Goal: Information Seeking & Learning: Learn about a topic

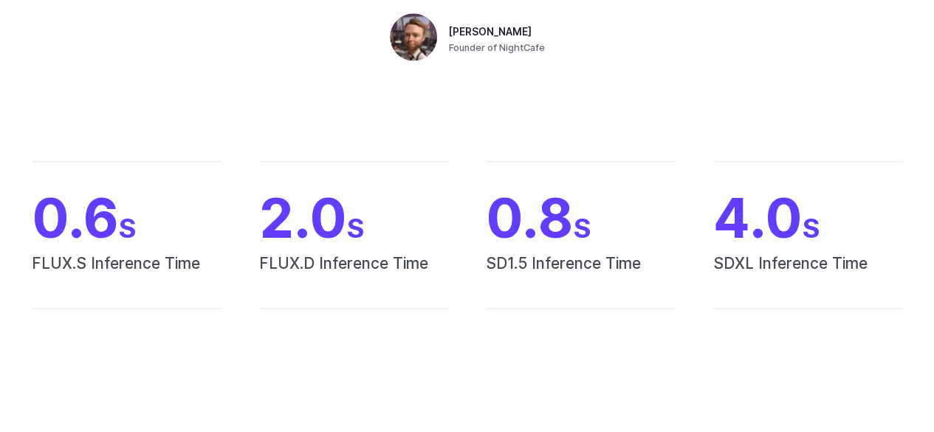
scroll to position [859, 0]
drag, startPoint x: 254, startPoint y: 152, endPoint x: 191, endPoint y: 120, distance: 70.4
click at [191, 120] on div "0.6 S FLUX.S Inference Time 2.0 S FLUX.D Inference Time 0.8 S SD1.5 Inference T…" at bounding box center [467, 234] width 934 height 242
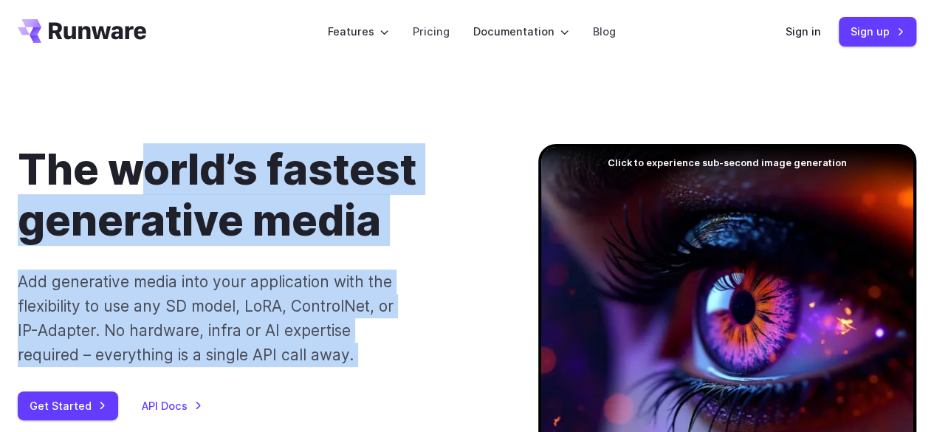
scroll to position [0, 0]
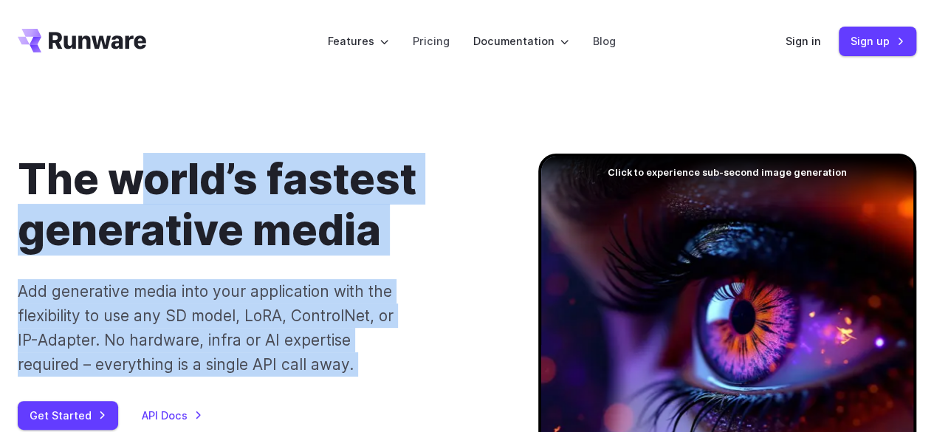
drag, startPoint x: 146, startPoint y: 95, endPoint x: 131, endPoint y: 125, distance: 33.0
click at [131, 125] on div "The world’s fastest generative media Add generative media into your application…" at bounding box center [467, 364] width 934 height 563
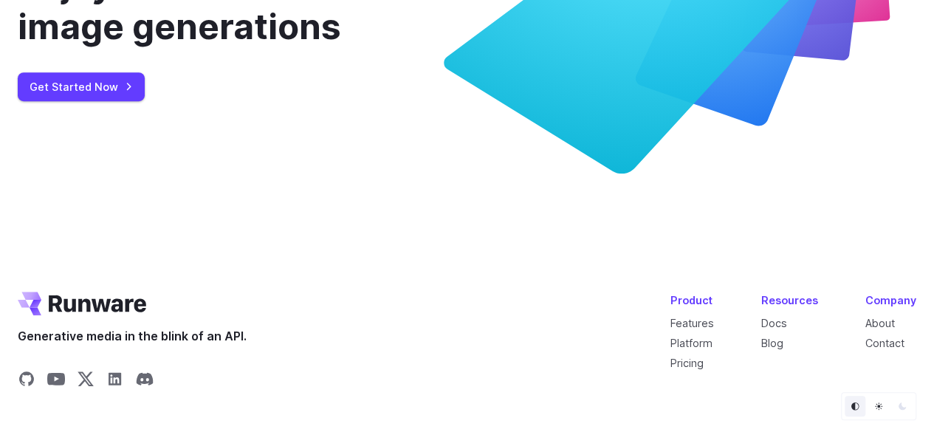
scroll to position [6126, 0]
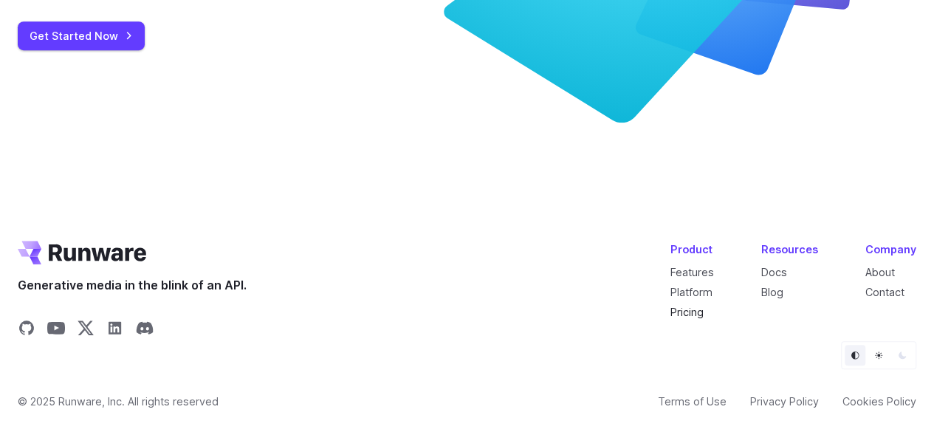
click at [690, 306] on link "Pricing" at bounding box center [687, 312] width 33 height 13
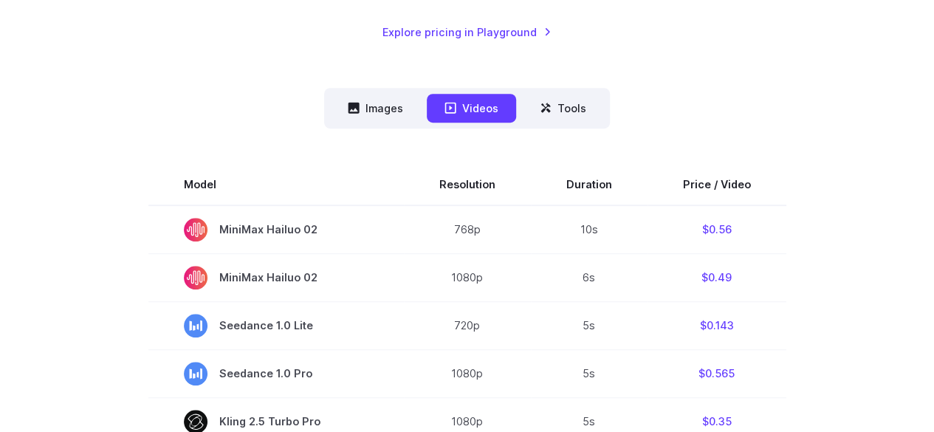
scroll to position [350, 0]
click at [372, 106] on button "Images" at bounding box center [375, 107] width 91 height 29
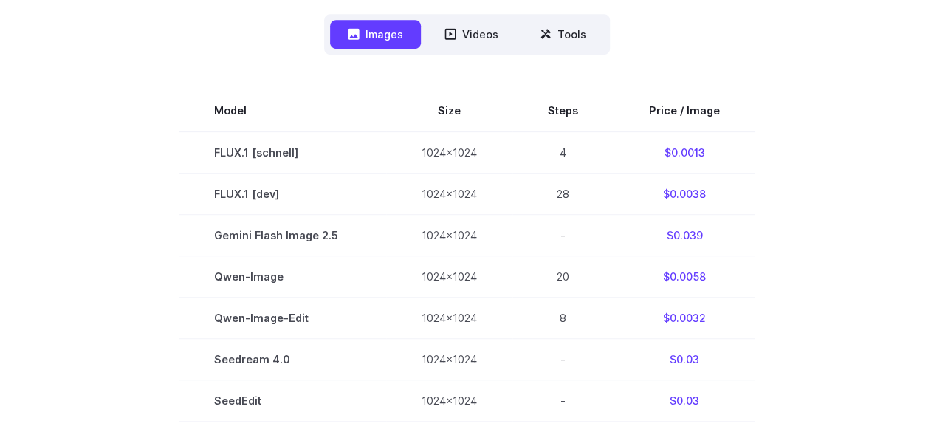
scroll to position [424, 0]
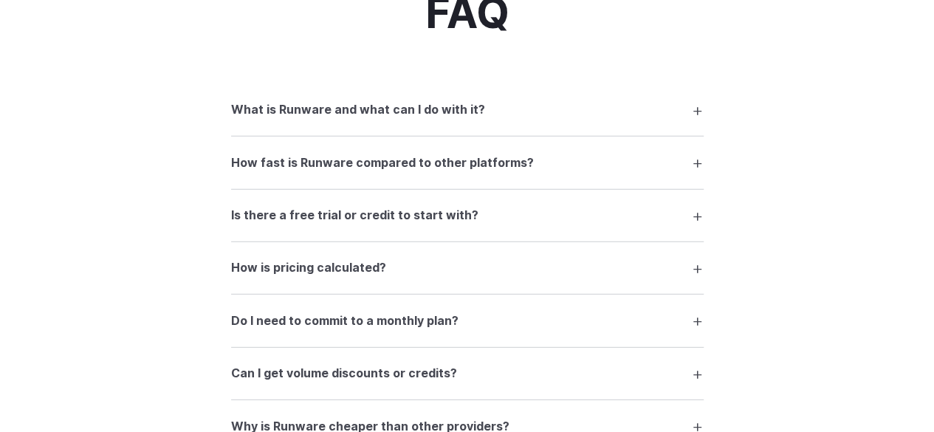
scroll to position [1977, 0]
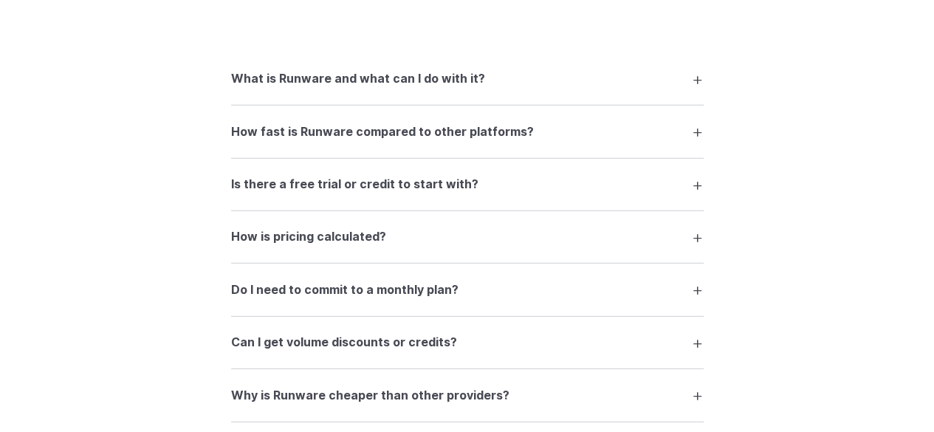
drag, startPoint x: 117, startPoint y: 176, endPoint x: 374, endPoint y: 82, distance: 273.6
click at [374, 82] on h3 "What is Runware and what can I do with it?" at bounding box center [358, 78] width 254 height 19
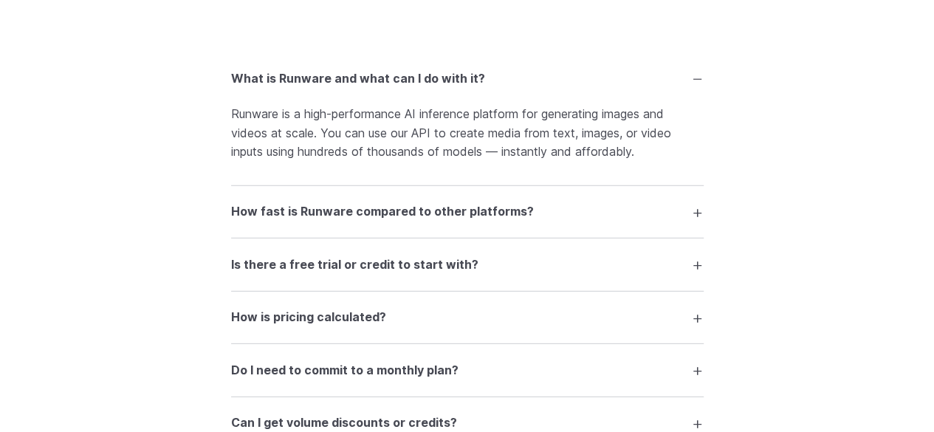
click at [374, 82] on h3 "What is Runware and what can I do with it?" at bounding box center [358, 78] width 254 height 19
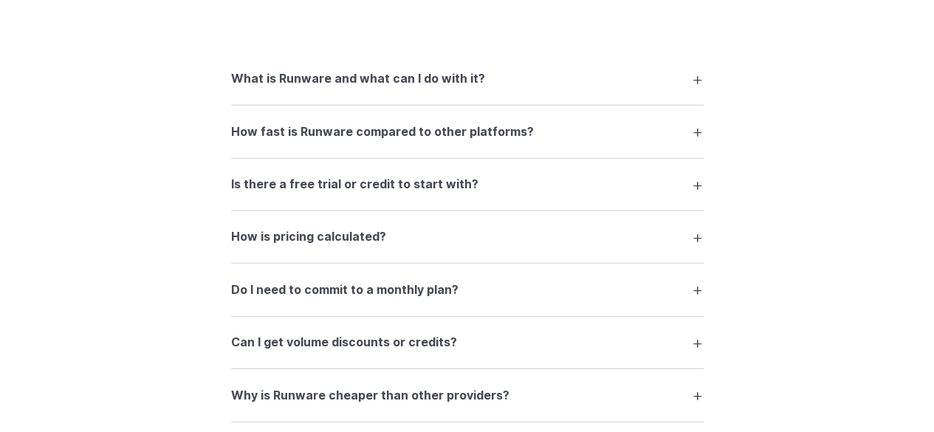
click at [374, 82] on h3 "What is Runware and what can I do with it?" at bounding box center [358, 78] width 254 height 19
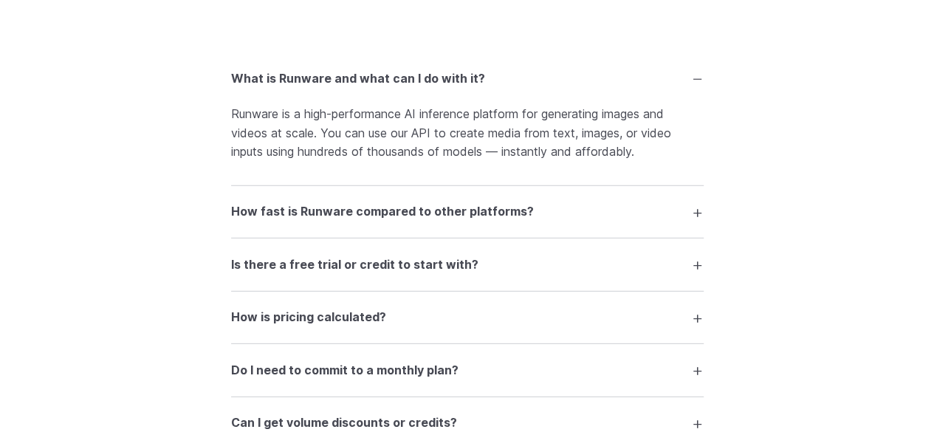
click at [374, 82] on h3 "What is Runware and what can I do with it?" at bounding box center [358, 78] width 254 height 19
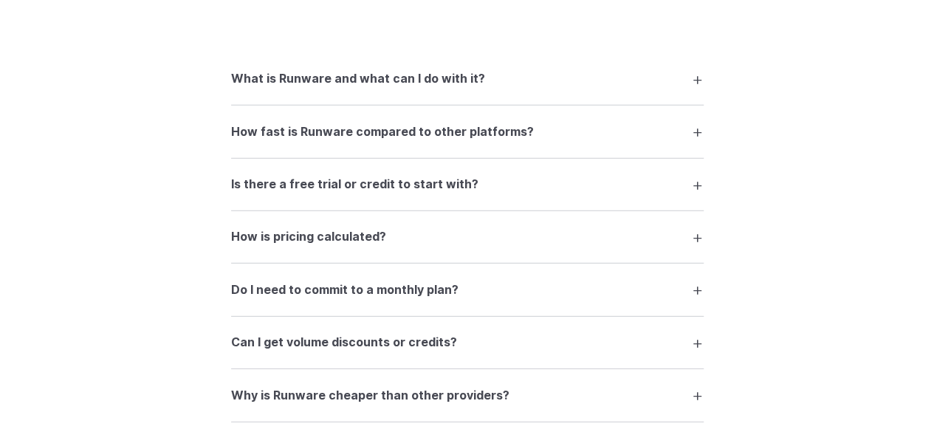
click at [371, 131] on h3 "How fast is Runware compared to other platforms?" at bounding box center [382, 132] width 303 height 19
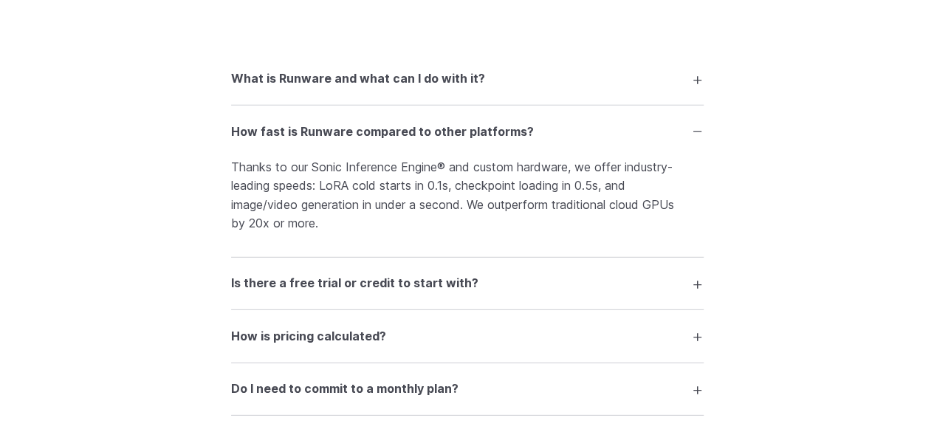
click at [371, 131] on h3 "How fast is Runware compared to other platforms?" at bounding box center [382, 132] width 303 height 19
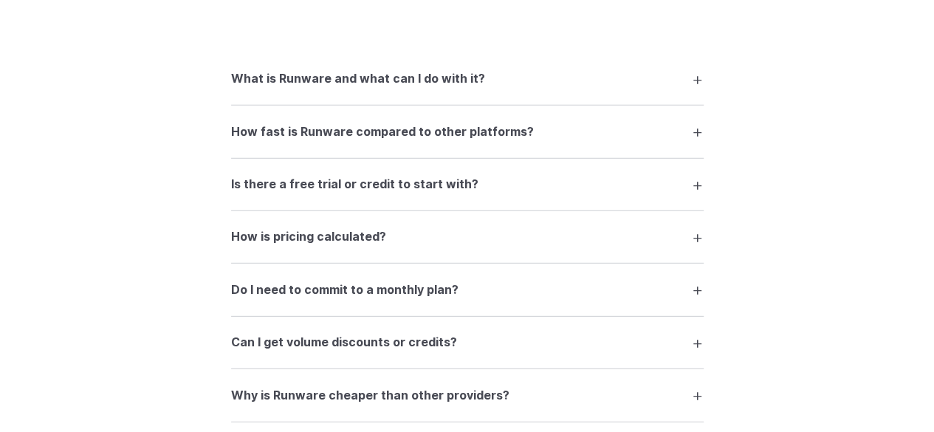
click at [368, 190] on h3 "Is there a free trial or credit to start with?" at bounding box center [354, 184] width 247 height 19
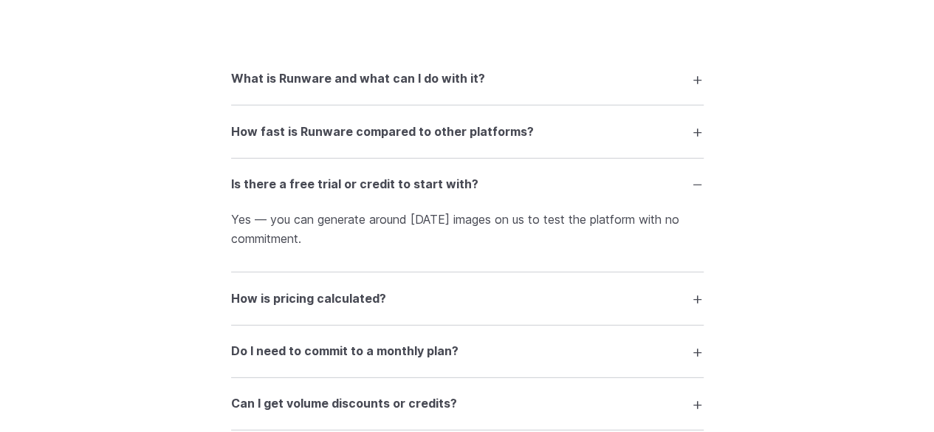
click at [368, 190] on h3 "Is there a free trial or credit to start with?" at bounding box center [354, 184] width 247 height 19
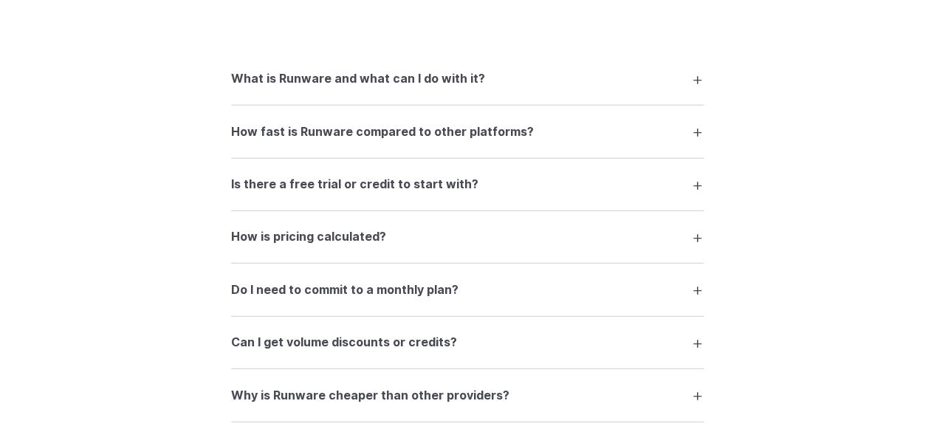
click at [369, 241] on h3 "How is pricing calculated?" at bounding box center [308, 237] width 155 height 19
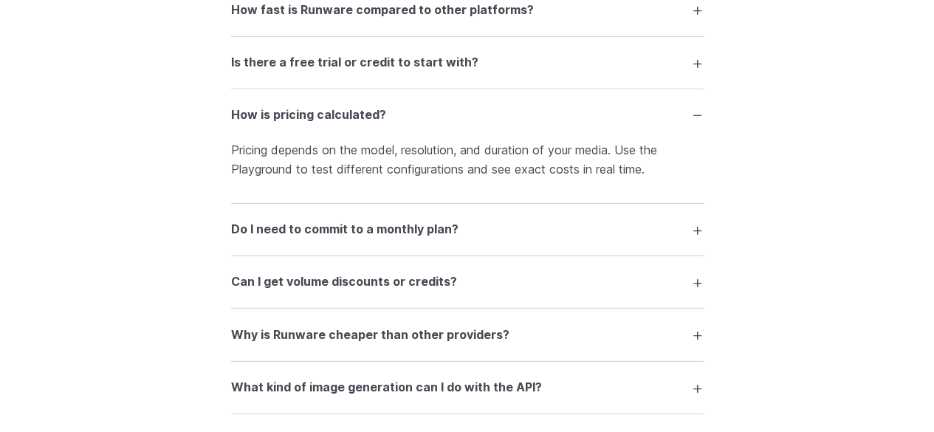
scroll to position [2101, 0]
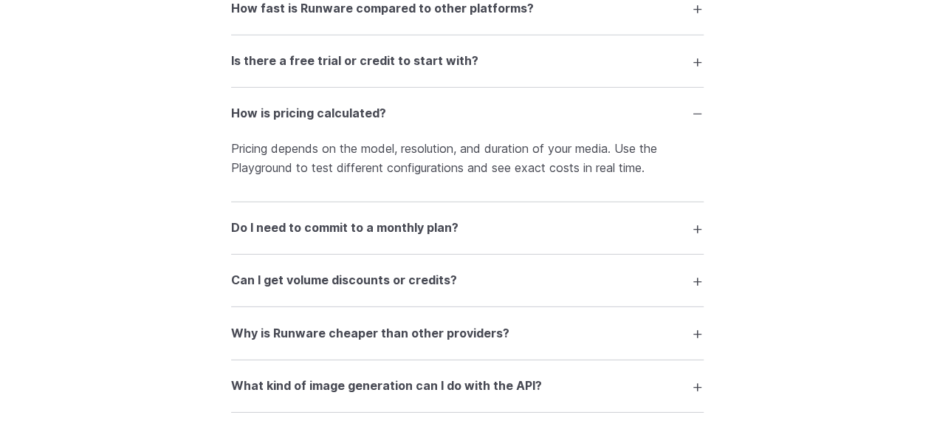
click at [365, 230] on h3 "Do I need to commit to a monthly plan?" at bounding box center [345, 228] width 228 height 19
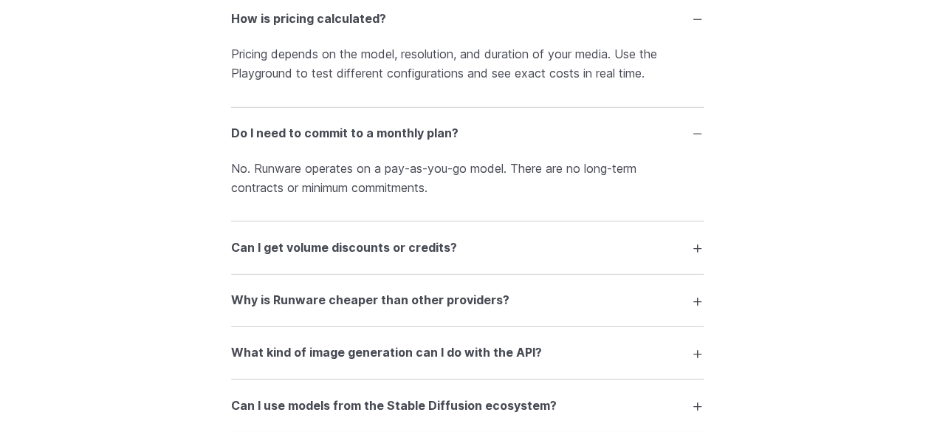
scroll to position [2196, 0]
click at [365, 247] on h3 "Can I get volume discounts or credits?" at bounding box center [344, 247] width 226 height 19
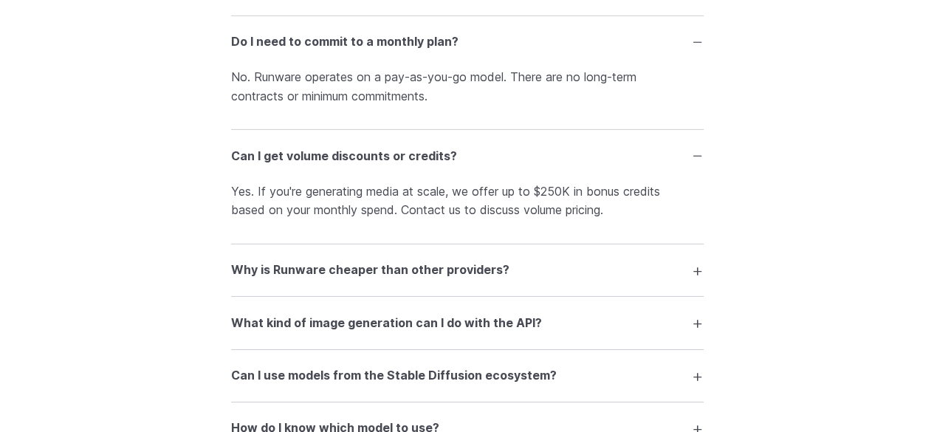
scroll to position [2316, 0]
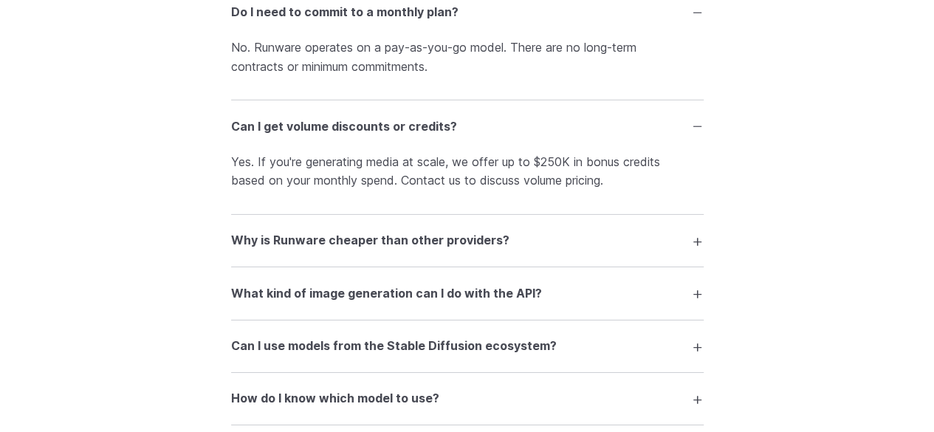
click at [372, 250] on h3 "Why is Runware cheaper than other providers?" at bounding box center [370, 240] width 278 height 19
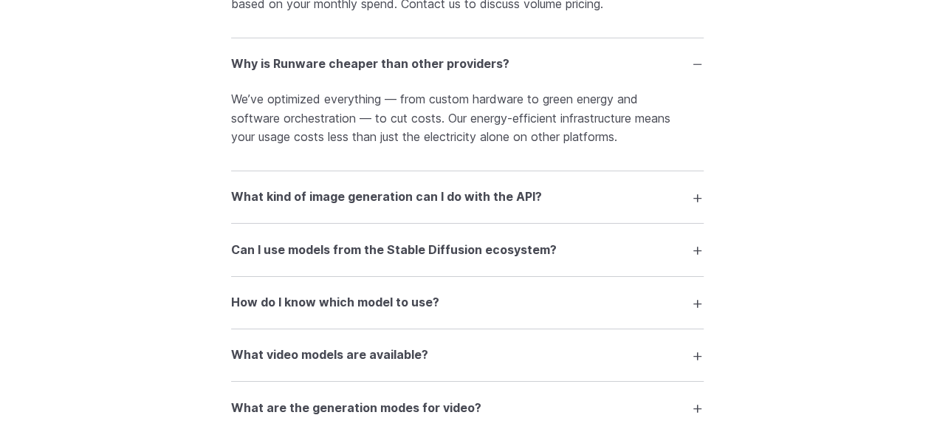
scroll to position [2494, 0]
click at [405, 202] on h3 "What kind of image generation can I do with the API?" at bounding box center [386, 196] width 311 height 19
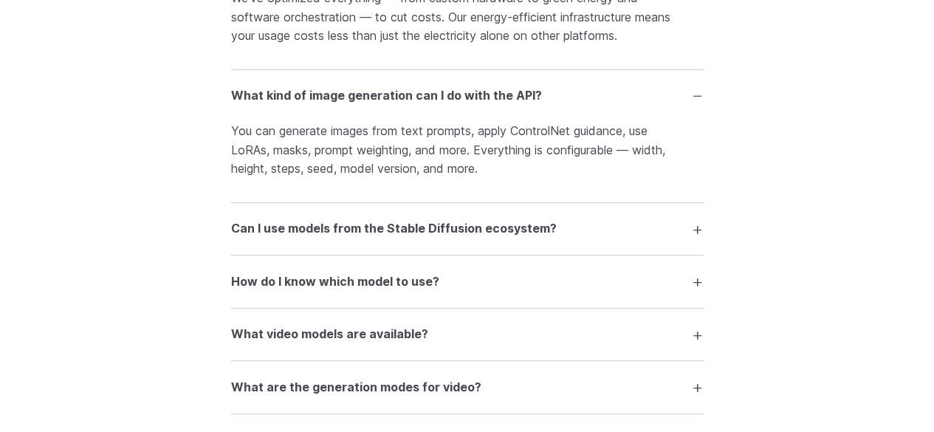
scroll to position [2598, 0]
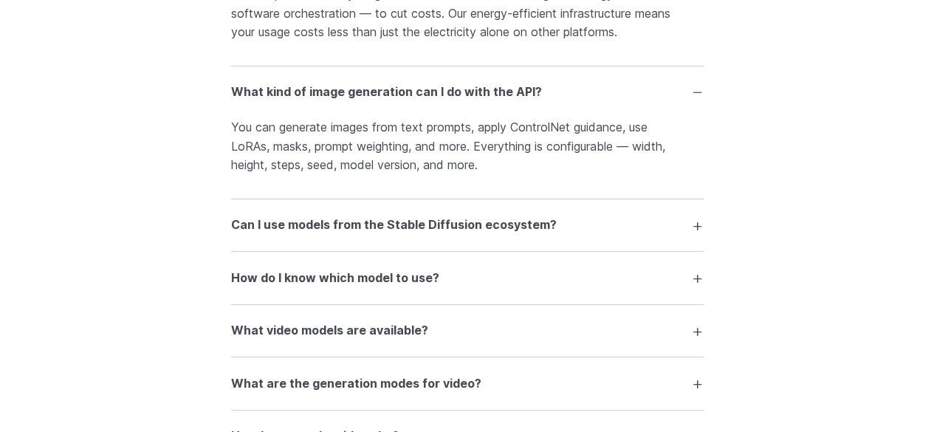
click at [411, 227] on h3 "Can I use models from the Stable Diffusion ecosystem?" at bounding box center [394, 225] width 326 height 19
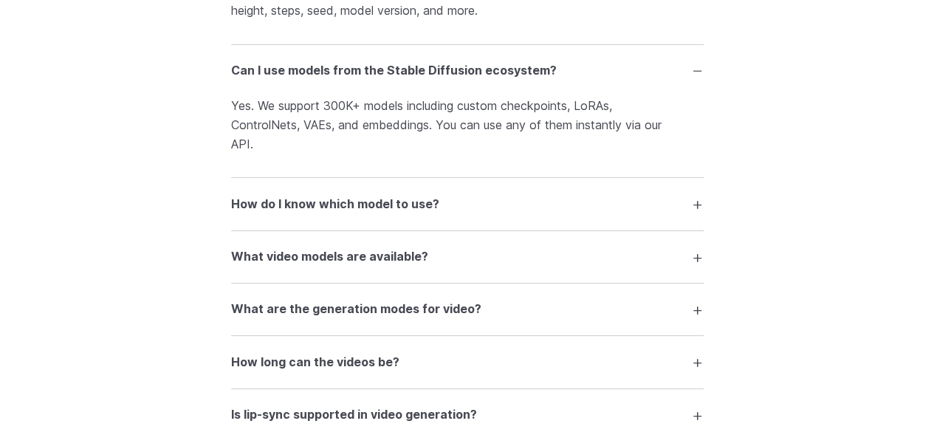
scroll to position [2754, 0]
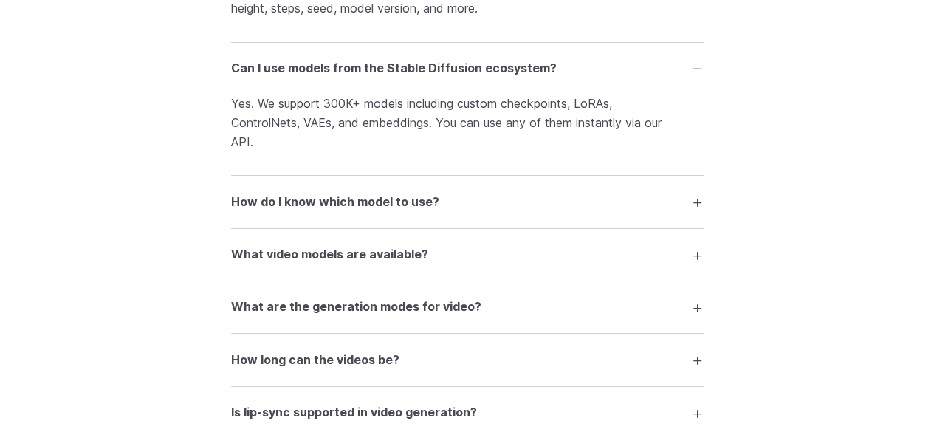
click at [405, 212] on h3 "How do I know which model to use?" at bounding box center [335, 202] width 208 height 19
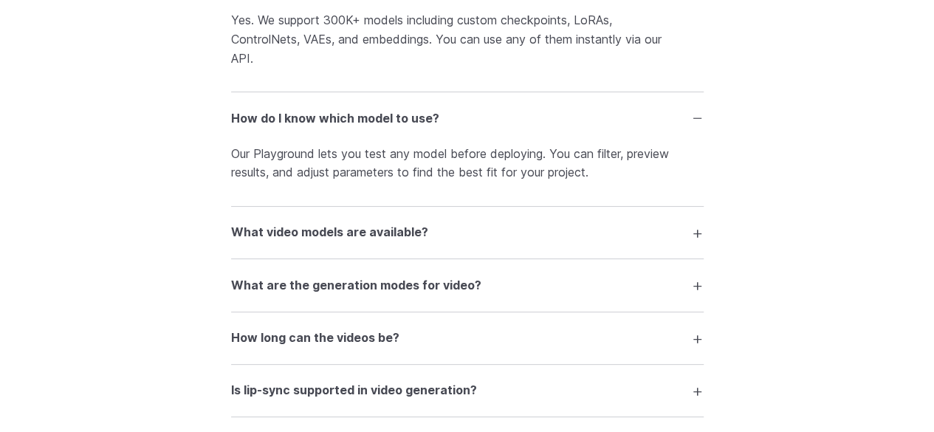
scroll to position [2839, 0]
click at [383, 242] on h3 "What video models are available?" at bounding box center [329, 231] width 197 height 19
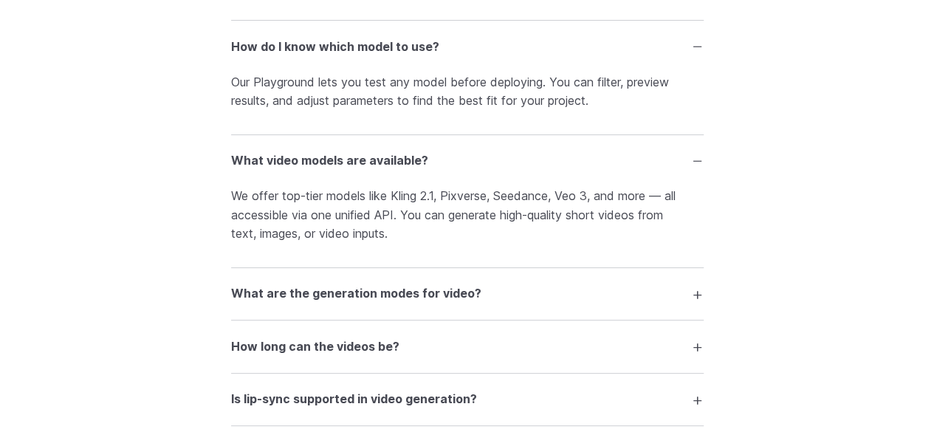
scroll to position [2975, 0]
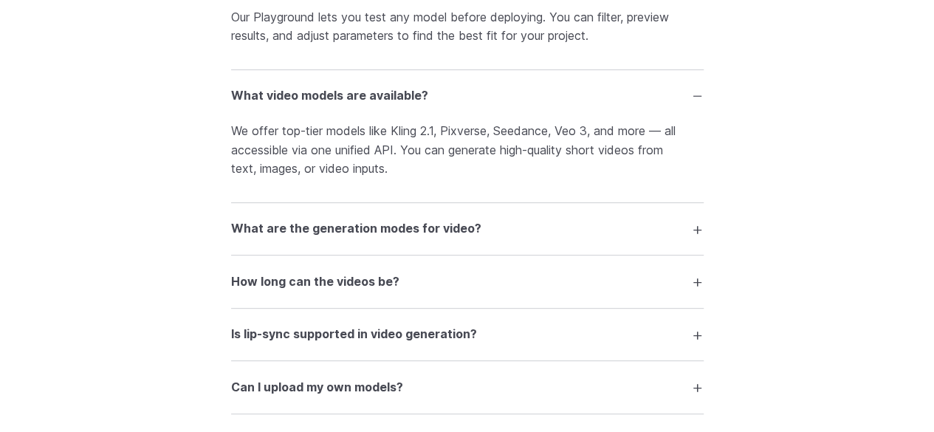
click at [376, 228] on h3 "What are the generation modes for video?" at bounding box center [356, 228] width 250 height 19
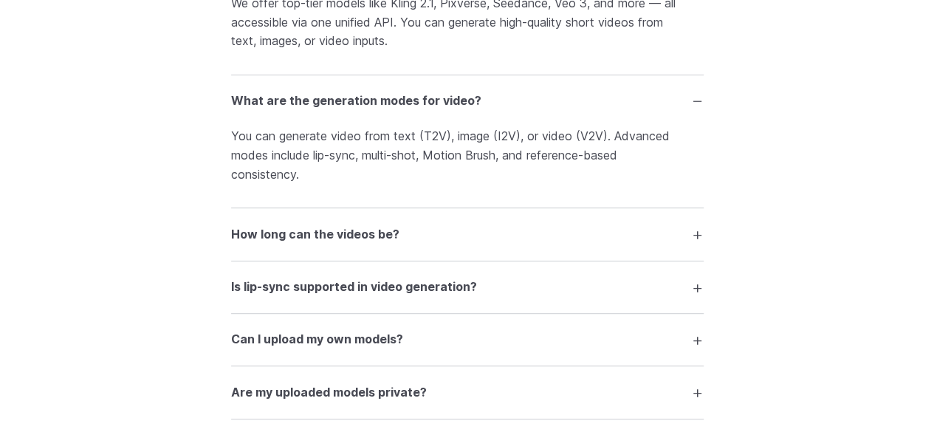
scroll to position [3105, 0]
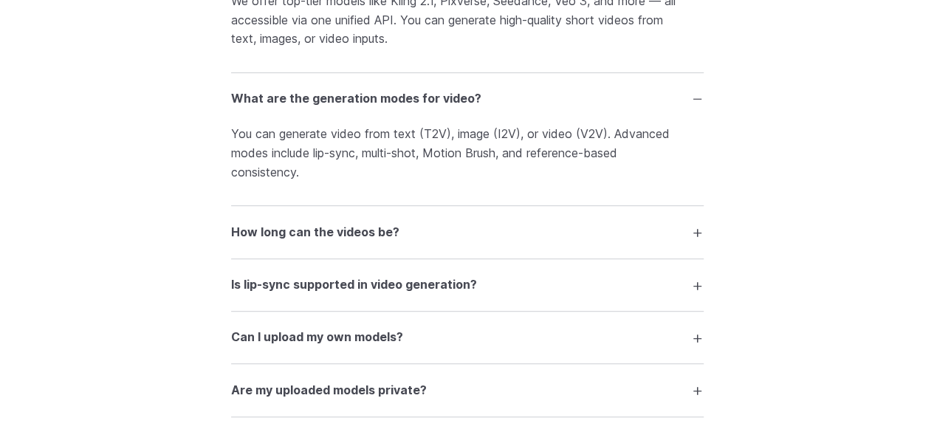
click at [357, 230] on summary "How long can the videos be?" at bounding box center [467, 232] width 473 height 28
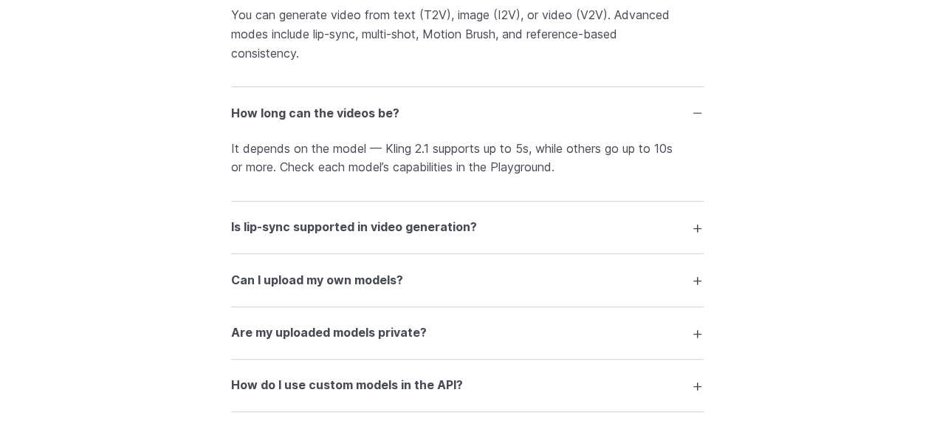
scroll to position [3224, 0]
click at [371, 236] on h3 "Is lip-sync supported in video generation?" at bounding box center [354, 226] width 246 height 19
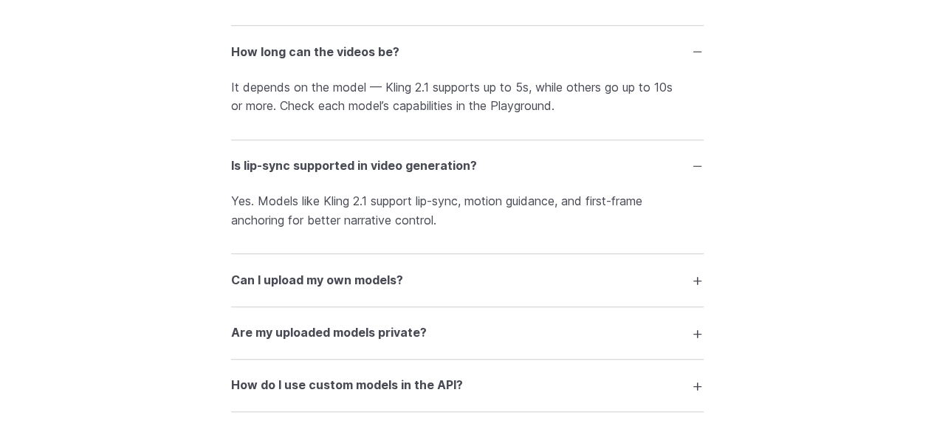
scroll to position [3330, 0]
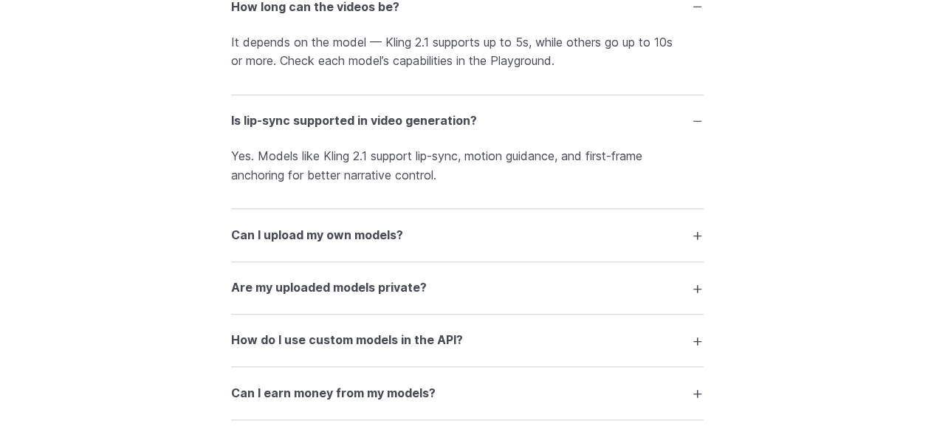
click at [346, 237] on h3 "Can I upload my own models?" at bounding box center [317, 235] width 172 height 19
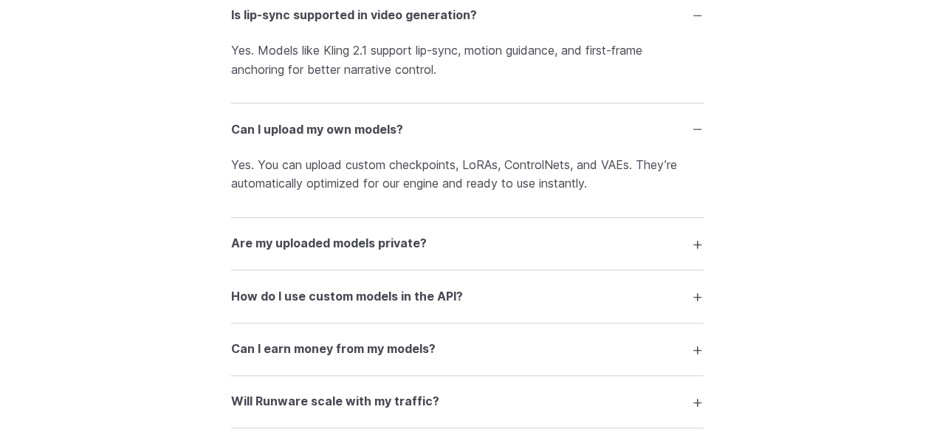
scroll to position [3437, 0]
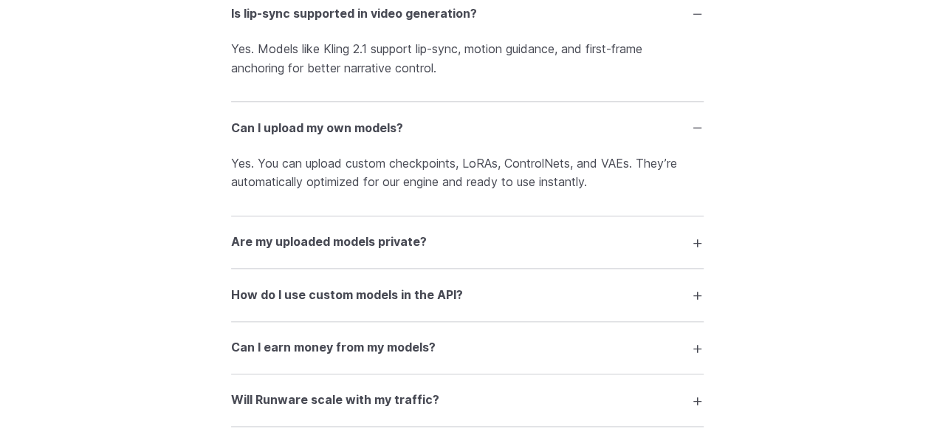
click at [356, 244] on h3 "Are my uploaded models private?" at bounding box center [329, 242] width 196 height 19
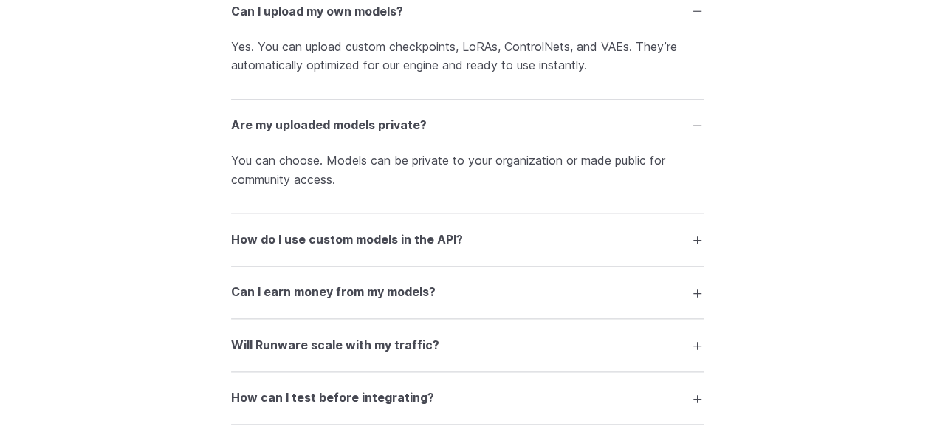
scroll to position [3555, 0]
click at [356, 244] on h3 "How do I use custom models in the API?" at bounding box center [347, 238] width 232 height 19
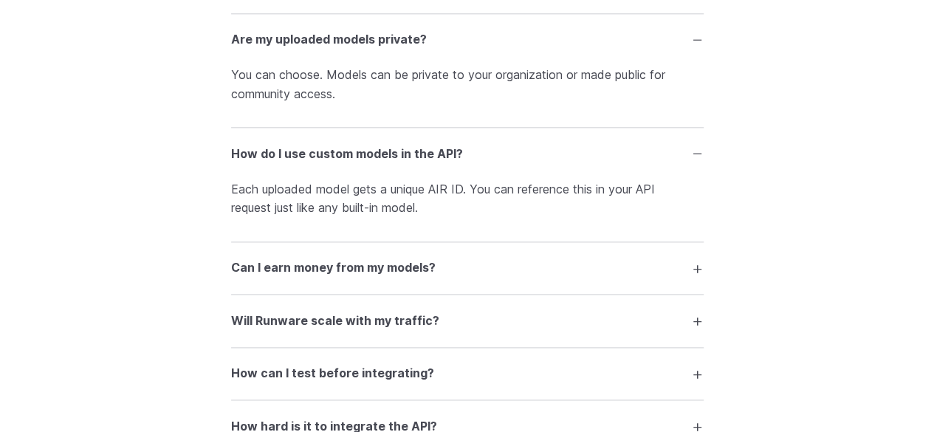
scroll to position [3644, 0]
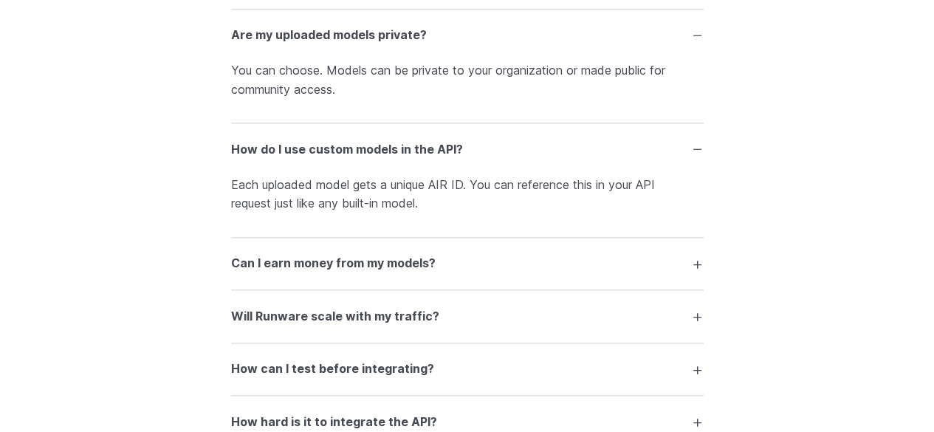
click at [358, 271] on h3 "Can I earn money from my models?" at bounding box center [333, 263] width 205 height 19
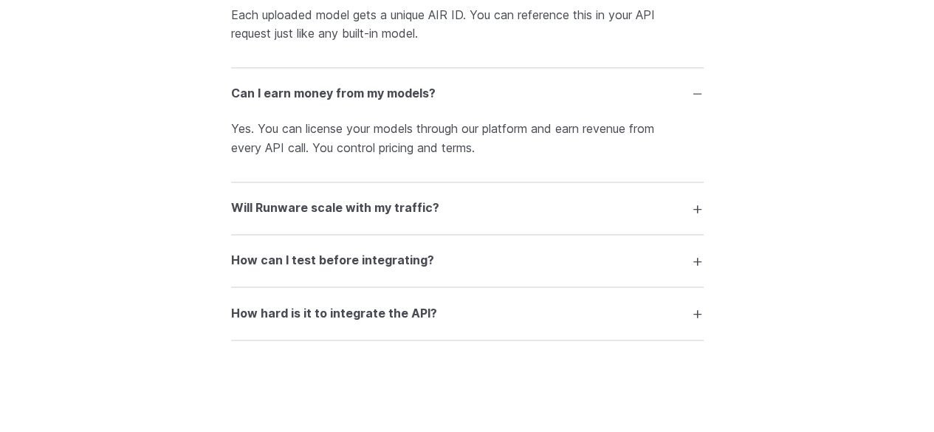
scroll to position [3815, 0]
click at [377, 216] on h3 "Will Runware scale with my traffic?" at bounding box center [335, 206] width 208 height 19
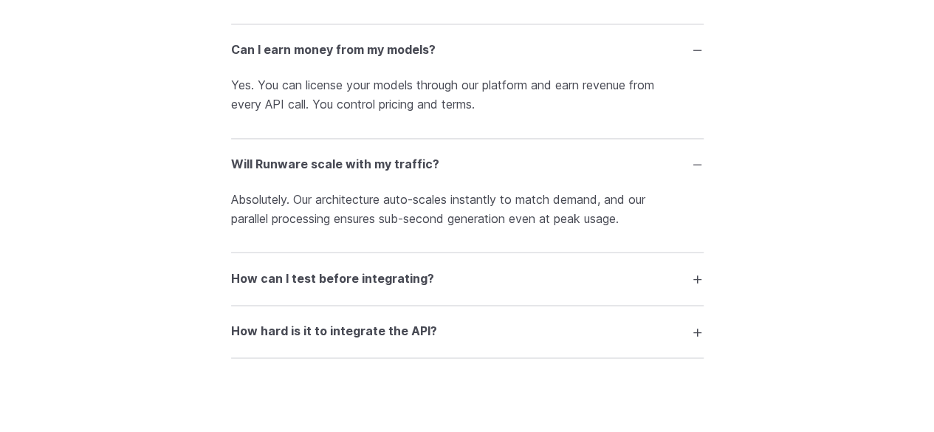
scroll to position [3858, 0]
click at [408, 288] on h3 "How can I test before integrating?" at bounding box center [332, 278] width 203 height 19
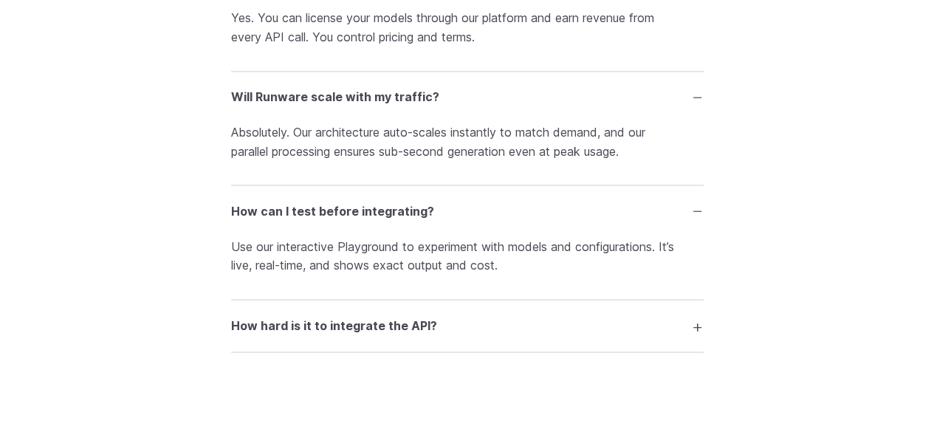
scroll to position [3960, 0]
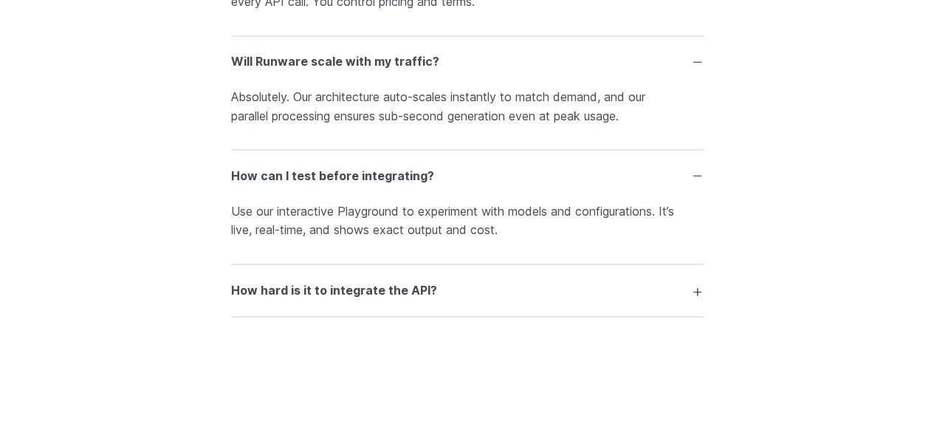
click at [393, 296] on h3 "How hard is it to integrate the API?" at bounding box center [334, 290] width 206 height 19
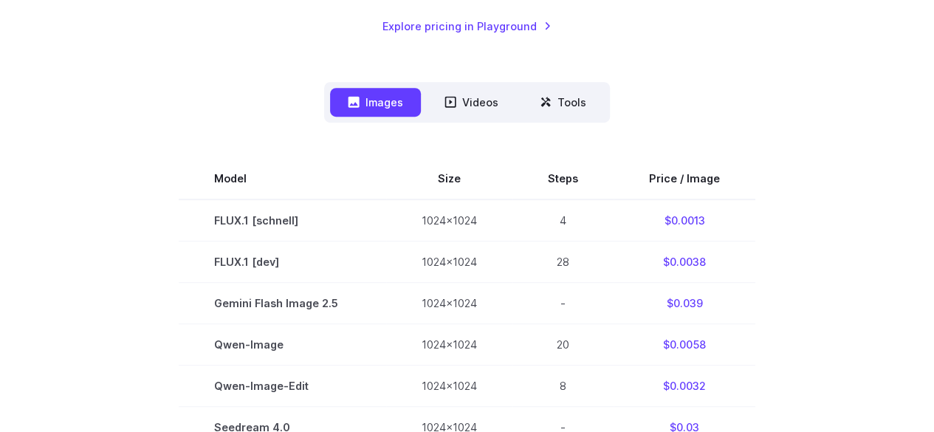
scroll to position [328, 0]
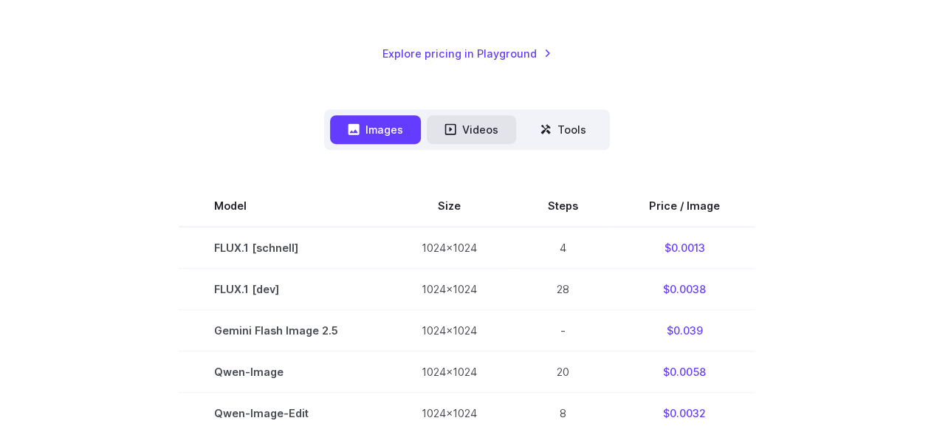
click at [471, 123] on button "Videos" at bounding box center [471, 129] width 89 height 29
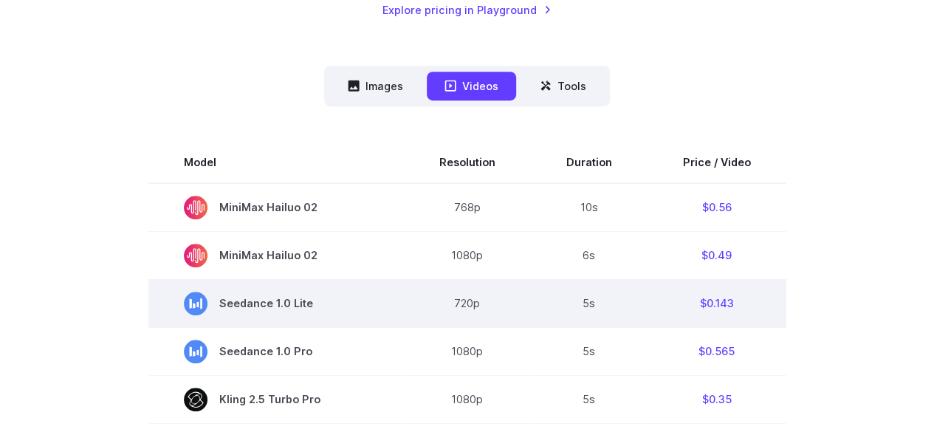
scroll to position [369, 0]
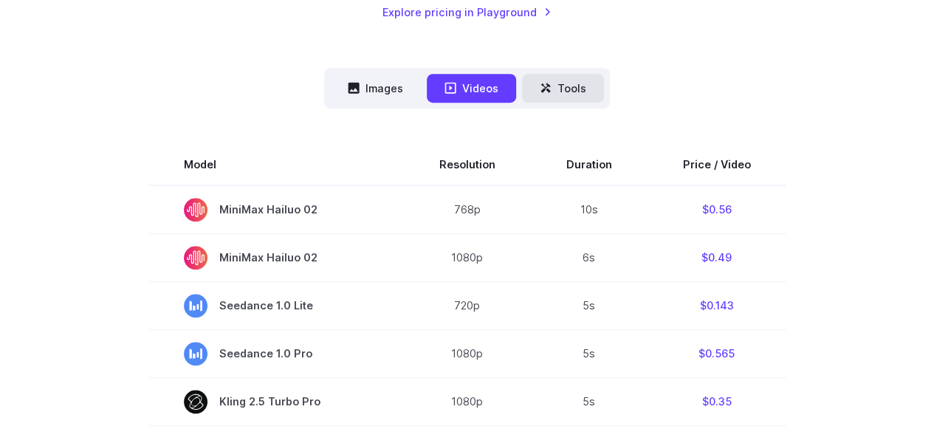
click at [564, 91] on button "Tools" at bounding box center [563, 88] width 82 height 29
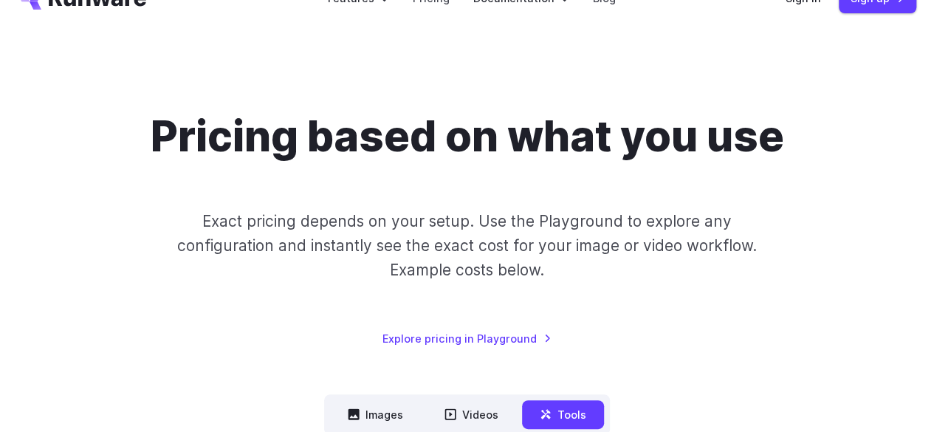
scroll to position [0, 0]
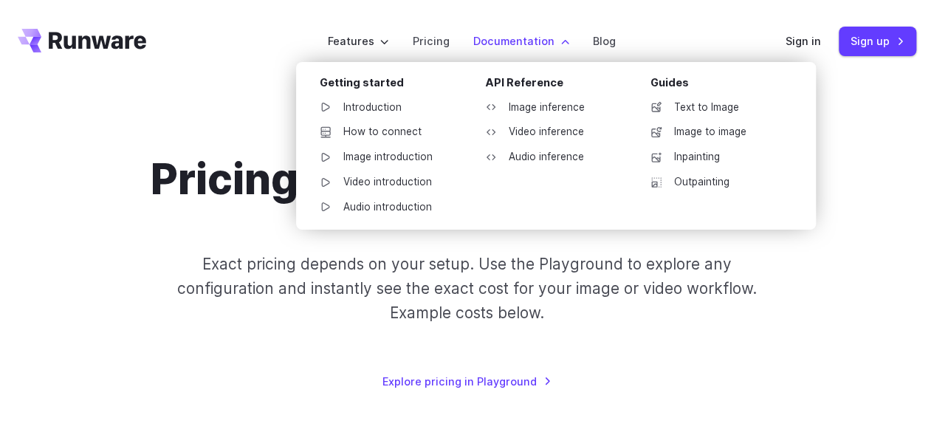
click at [520, 41] on label "Documentation" at bounding box center [521, 41] width 96 height 17
click at [391, 104] on link "Introduction" at bounding box center [385, 108] width 154 height 22
